Goal: Download file/media

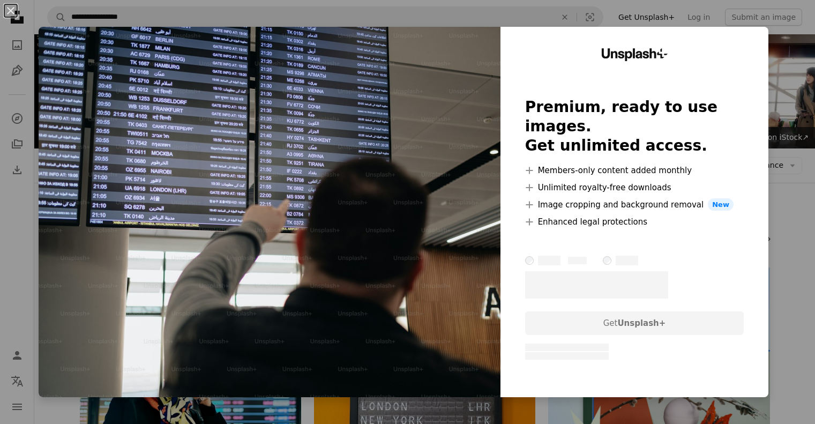
scroll to position [804, 0]
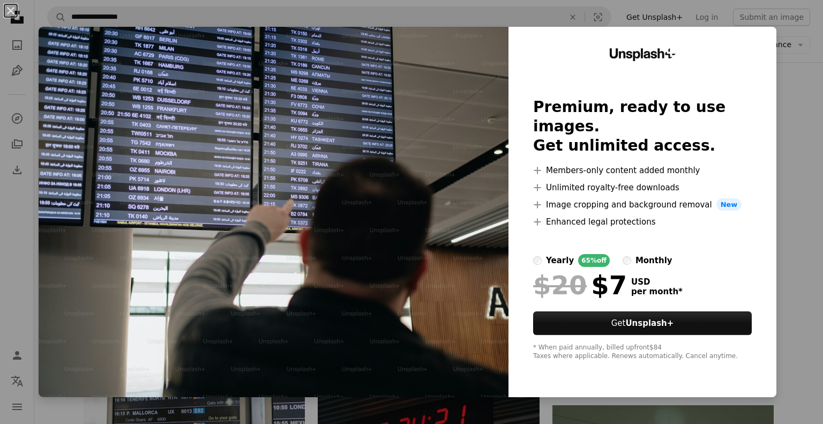
click at [799, 246] on div "An X shape Unsplash+ Premium, ready to use images. Get unlimited access. A plus…" at bounding box center [411, 212] width 823 height 424
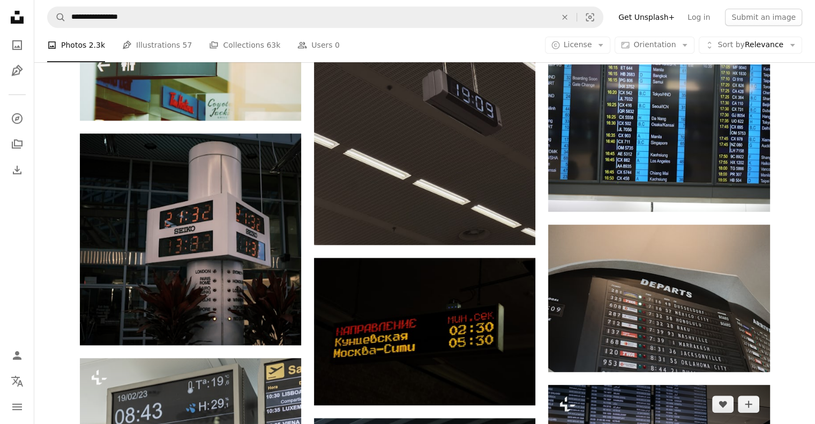
scroll to position [482, 0]
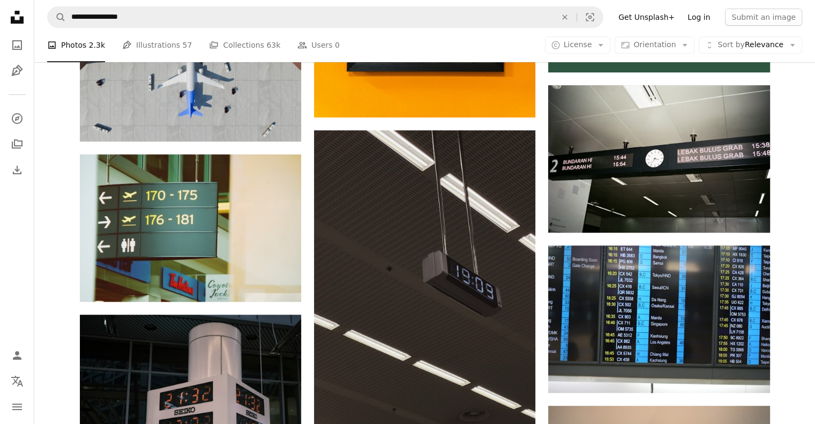
click at [708, 24] on link "Log in" at bounding box center [698, 17] width 35 height 17
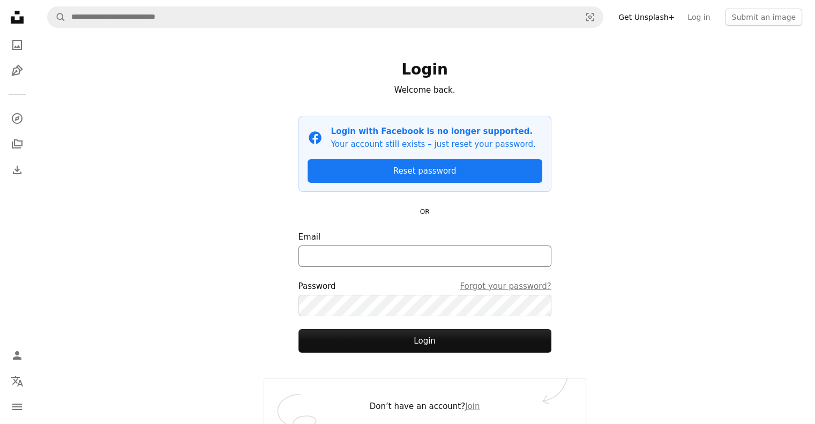
scroll to position [10, 0]
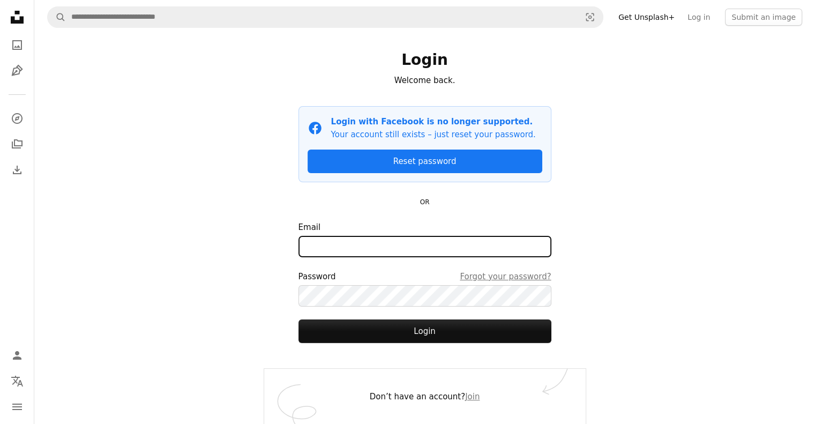
click at [436, 250] on input "Email" at bounding box center [425, 246] width 253 height 21
type input "**********"
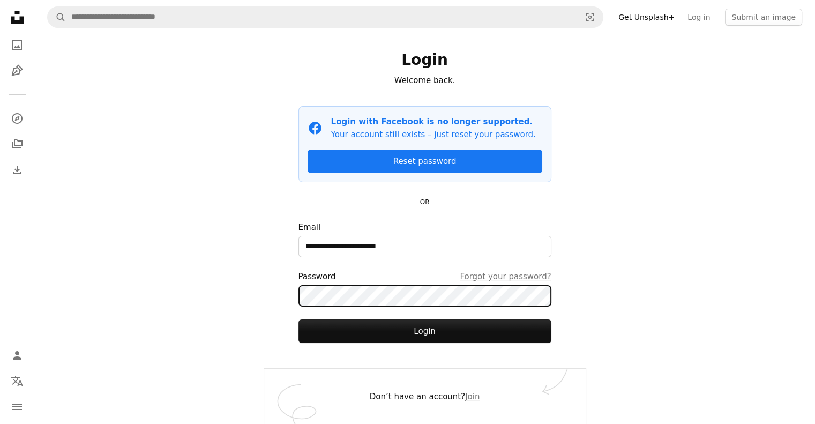
click at [299, 319] on button "Login" at bounding box center [425, 331] width 253 height 24
